Goal: Transaction & Acquisition: Purchase product/service

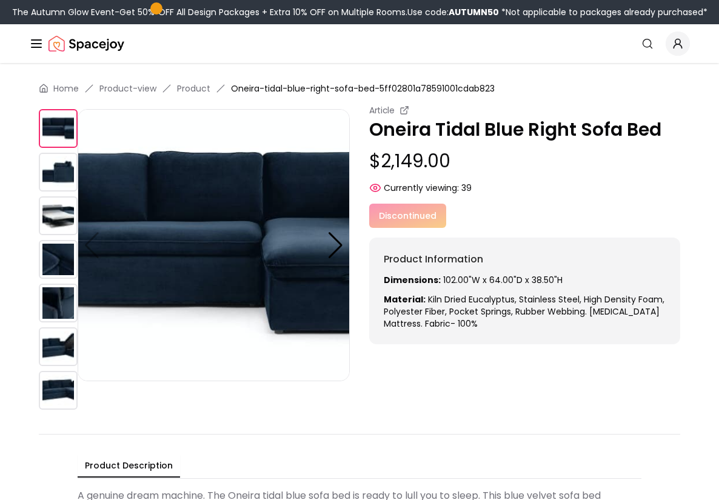
click at [388, 145] on div "Article Oneira Tidal Blue Right Sofa Bed $2,149.00 Currently viewing: 39" at bounding box center [524, 149] width 311 height 90
drag, startPoint x: 382, startPoint y: 157, endPoint x: 450, endPoint y: 158, distance: 67.3
click at [450, 158] on p "$2,149.00" at bounding box center [524, 161] width 311 height 22
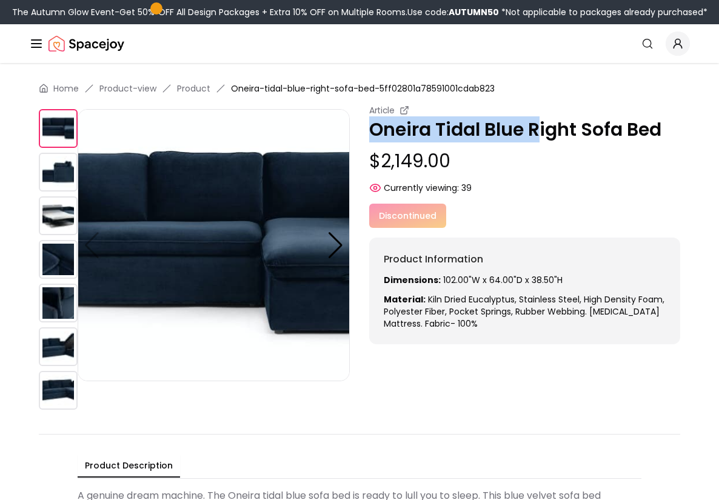
drag, startPoint x: 365, startPoint y: 128, endPoint x: 543, endPoint y: 127, distance: 178.2
click at [545, 127] on div "Article Oneira Tidal Blue Right Sofa Bed $2,149.00 Currently viewing: 39 Articl…" at bounding box center [359, 259] width 641 height 310
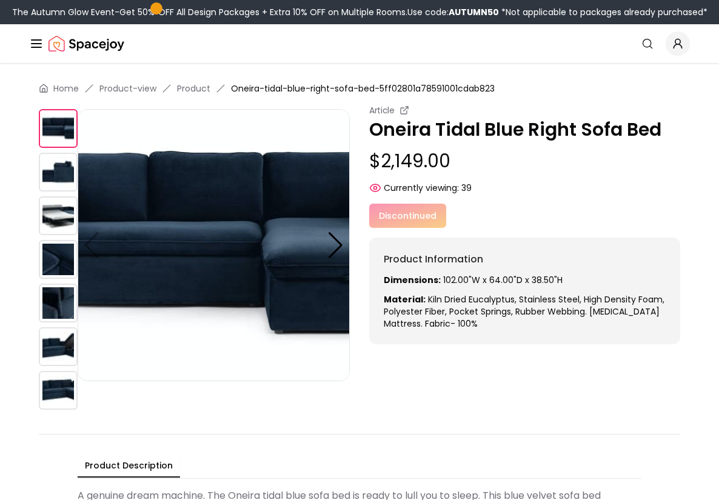
drag, startPoint x: 662, startPoint y: 127, endPoint x: 526, endPoint y: 139, distance: 136.3
click at [531, 139] on p "Oneira Tidal Blue Right Sofa Bed" at bounding box center [524, 130] width 311 height 22
click at [370, 128] on p "Oneira Tidal Blue Right Sofa Bed" at bounding box center [524, 130] width 311 height 22
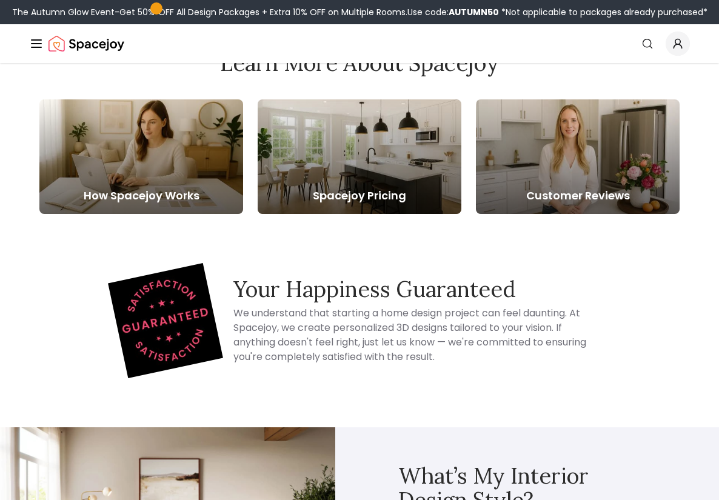
scroll to position [4, 0]
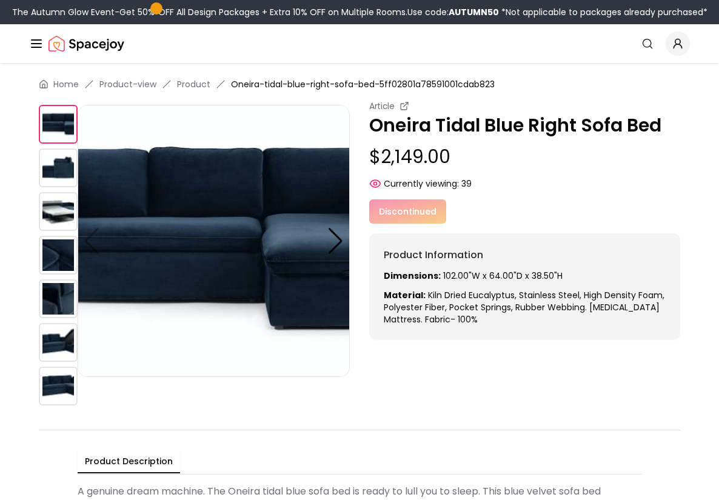
click at [76, 228] on img at bounding box center [58, 211] width 39 height 39
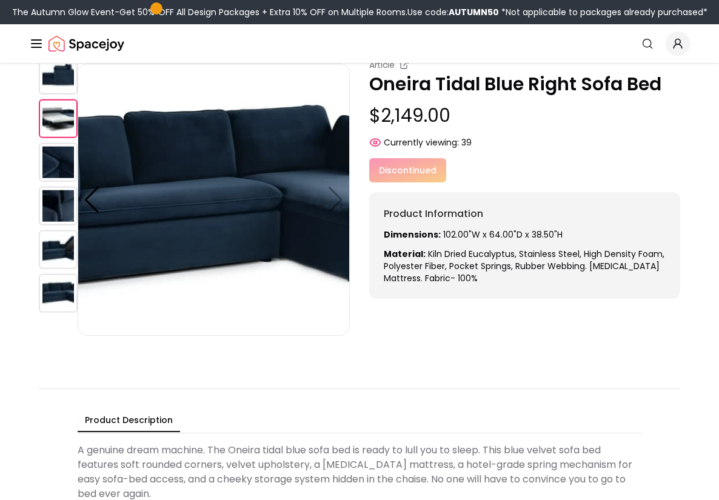
scroll to position [18, 0]
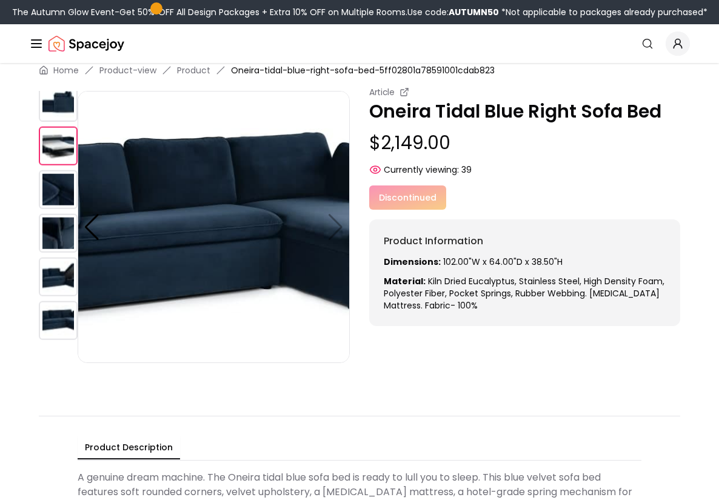
click at [49, 187] on img at bounding box center [58, 189] width 39 height 39
